Goal: Task Accomplishment & Management: Manage account settings

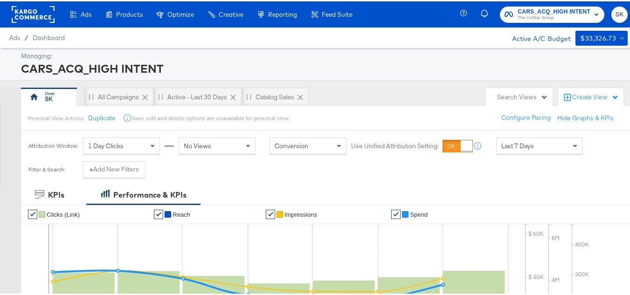
click at [27, 8] on rect at bounding box center [33, 13] width 43 height 17
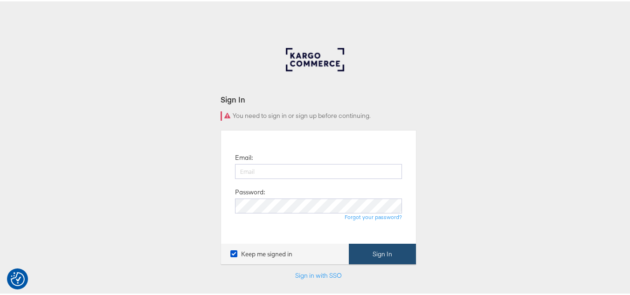
type input "[PERSON_NAME][EMAIL_ADDRESS][DOMAIN_NAME]"
click at [396, 250] on button "Sign In" at bounding box center [382, 253] width 67 height 21
